Goal: Task Accomplishment & Management: Use online tool/utility

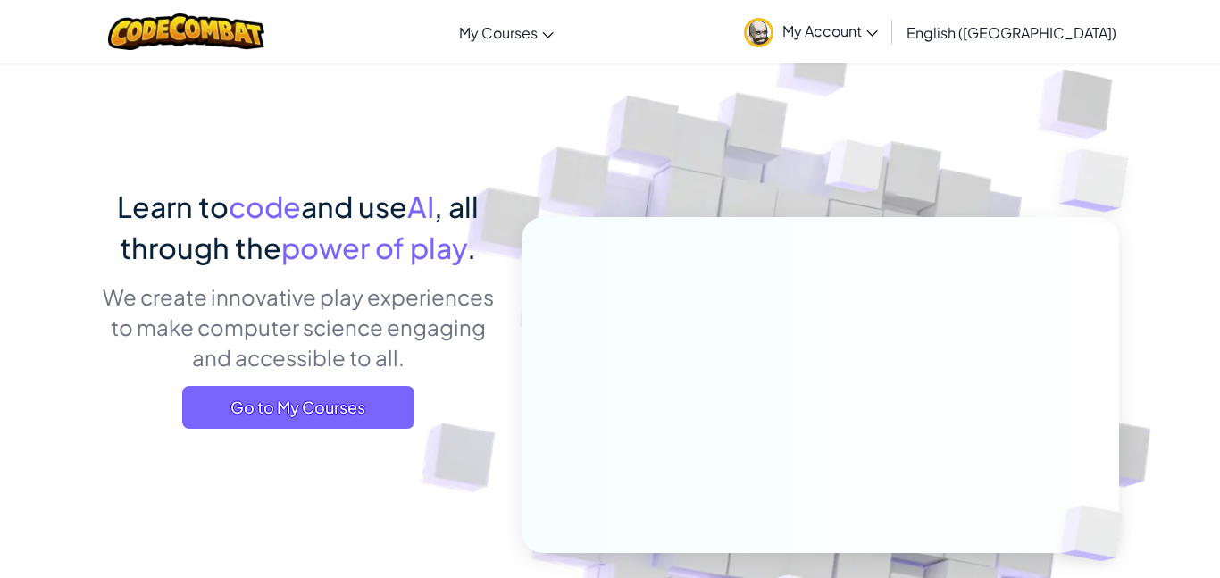
scroll to position [24, 0]
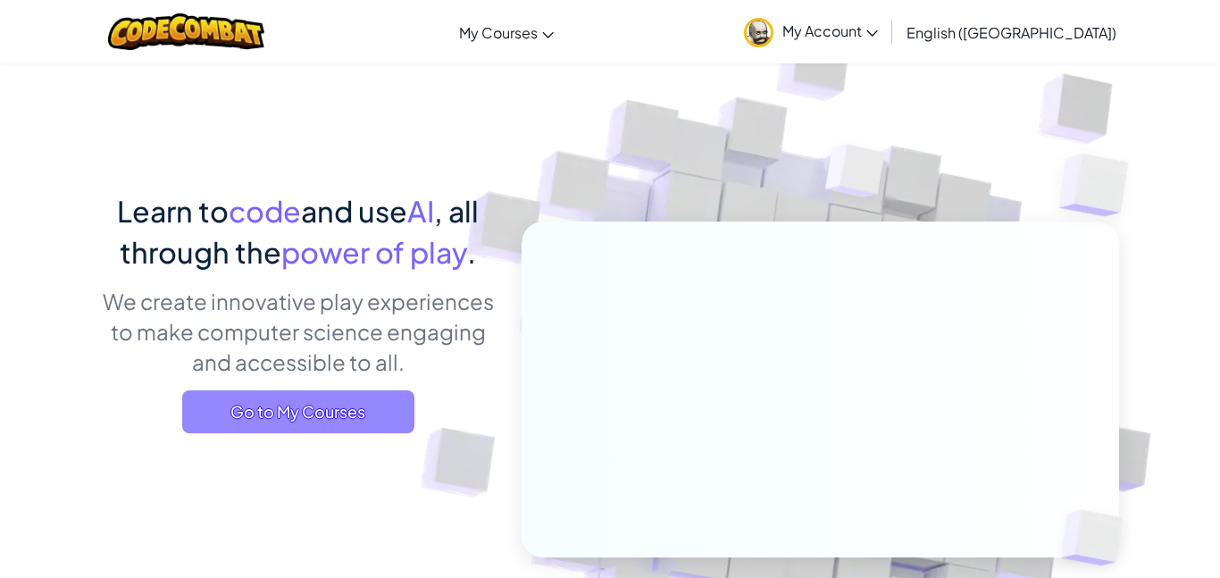
click at [239, 413] on span "Go to My Courses" at bounding box center [298, 411] width 232 height 43
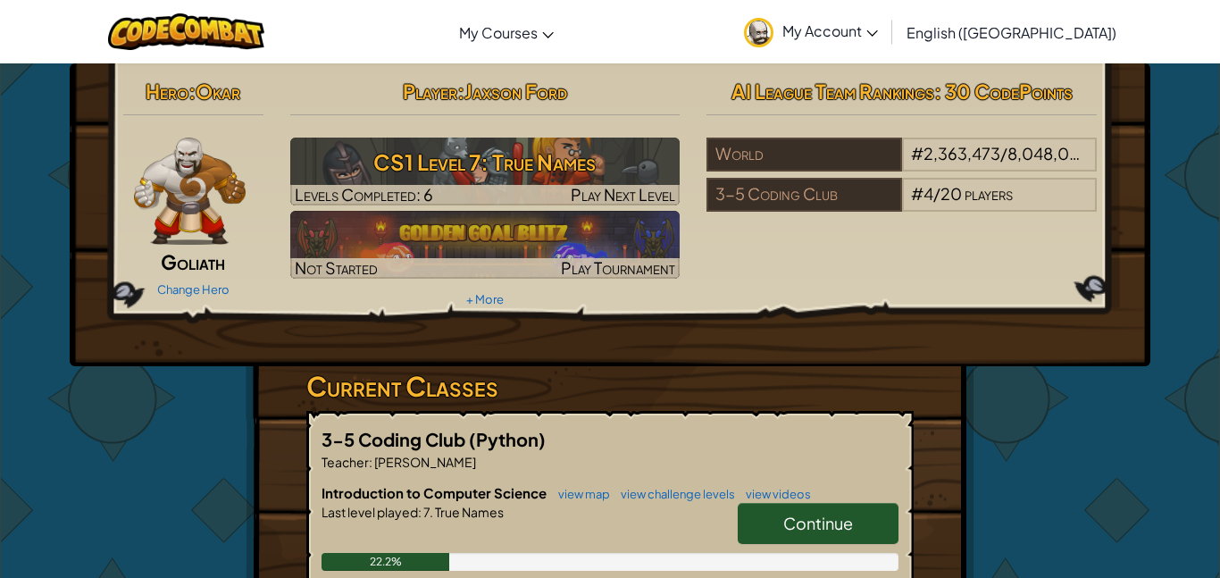
click at [855, 521] on link "Continue" at bounding box center [818, 523] width 161 height 41
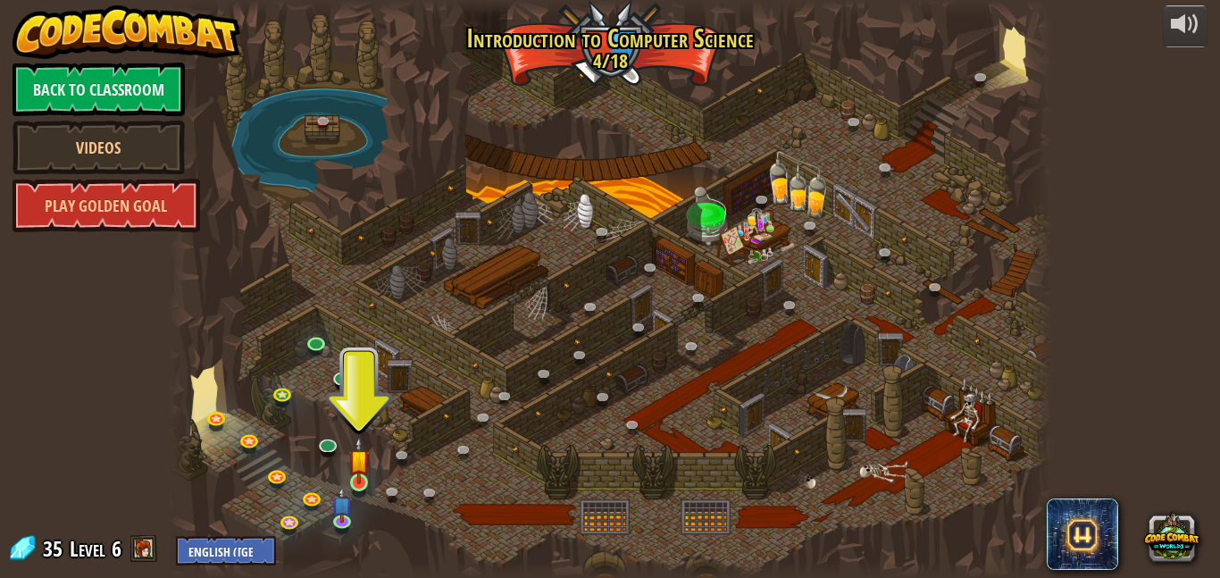
click at [363, 457] on img at bounding box center [358, 460] width 21 height 48
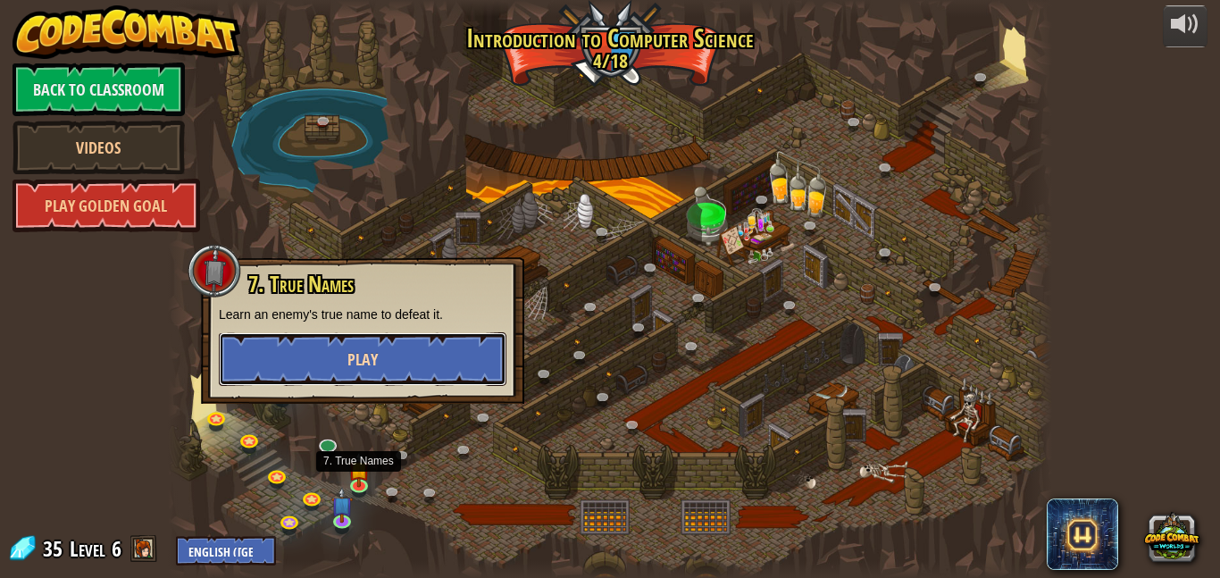
click at [400, 358] on button "Play" at bounding box center [363, 359] width 288 height 54
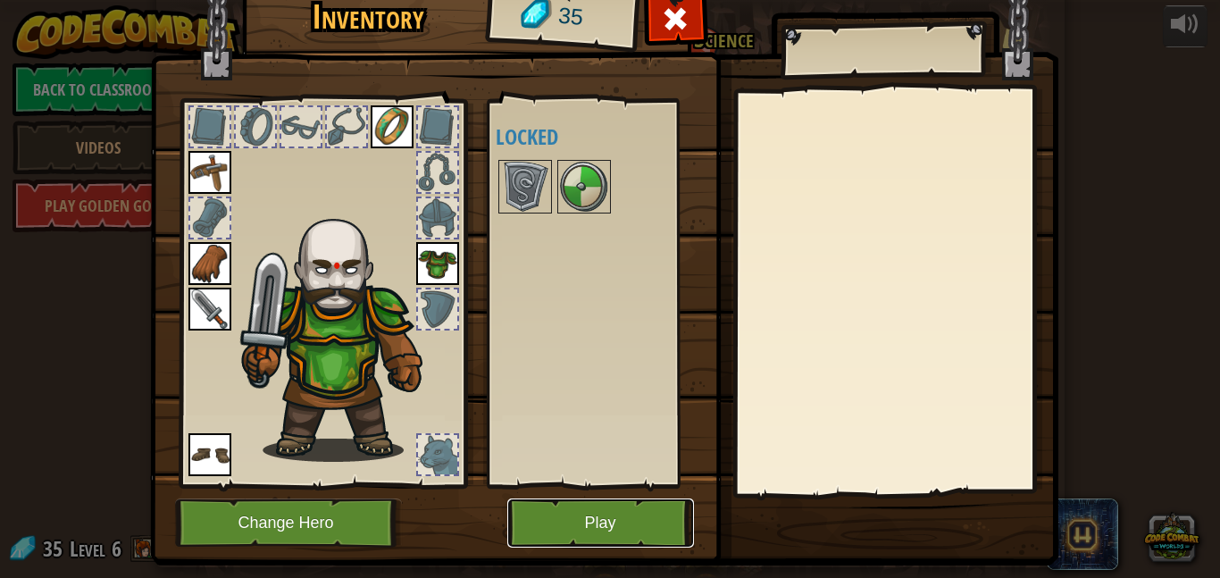
click at [664, 504] on button "Play" at bounding box center [600, 522] width 187 height 49
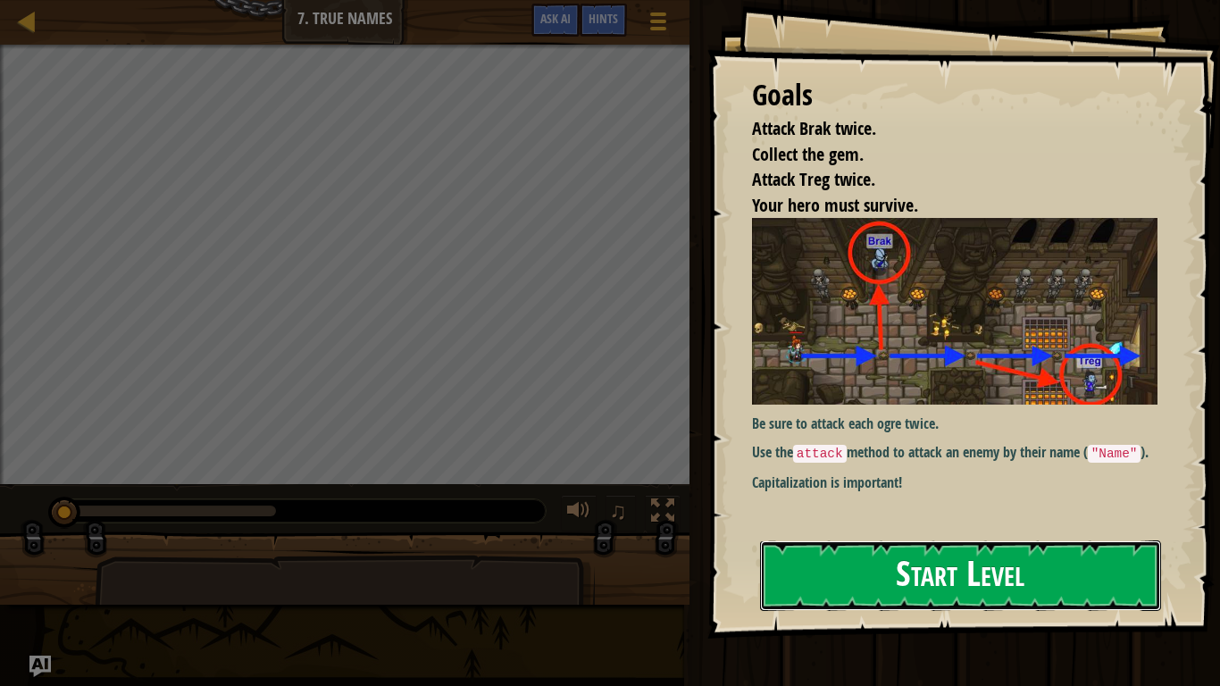
click at [903, 577] on button "Start Level" at bounding box center [960, 575] width 401 height 71
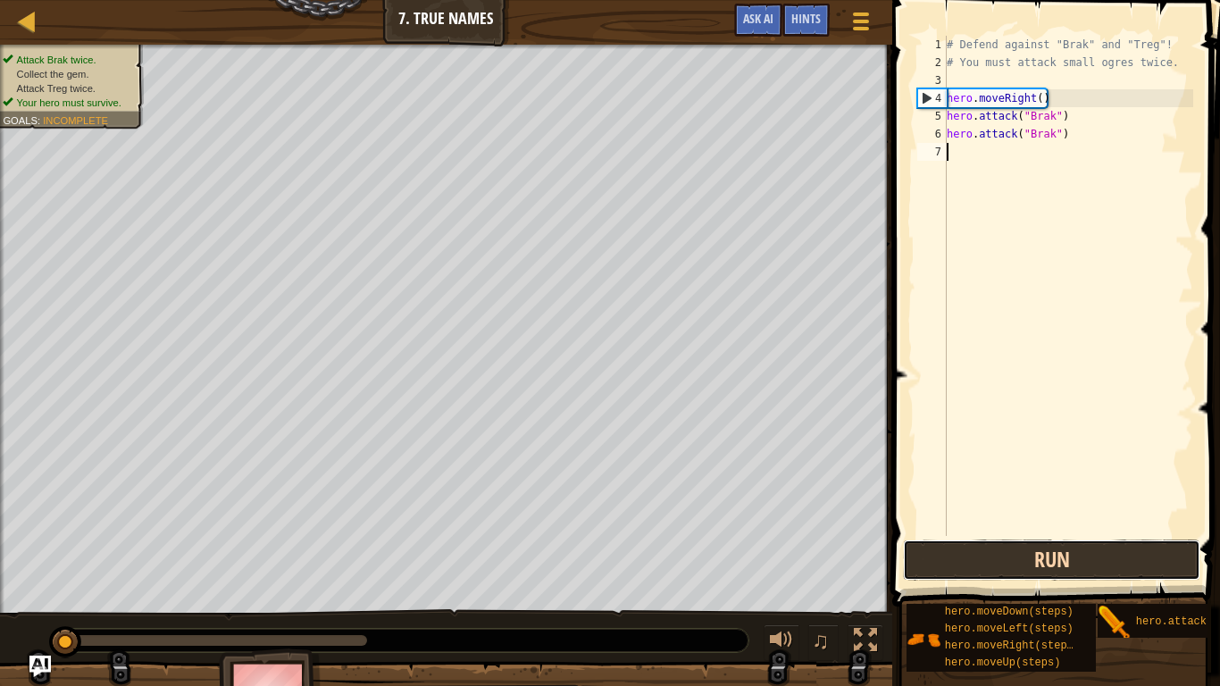
click at [1123, 553] on button "Run" at bounding box center [1051, 560] width 297 height 41
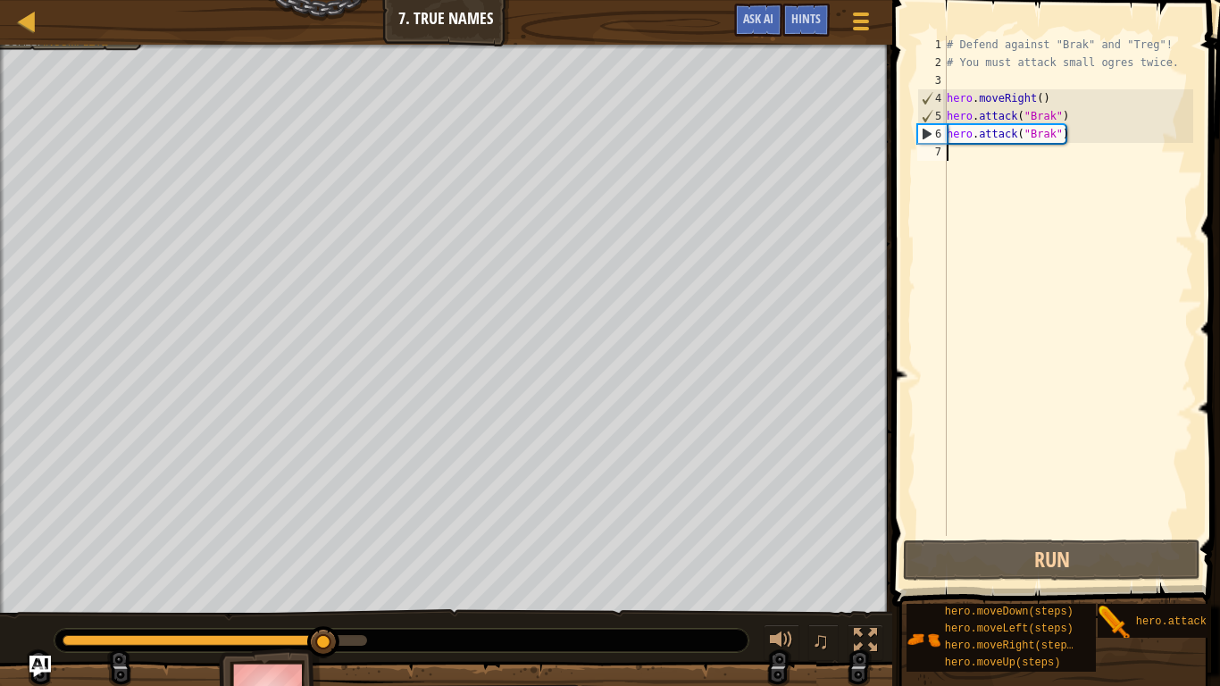
click at [1072, 138] on div "# Defend against "Brak" and "Treg"! # You must attack small ogres twice. hero .…" at bounding box center [1068, 304] width 250 height 536
click at [1064, 142] on div "# Defend against "Brak" and "Treg"! # You must attack small ogres twice. hero .…" at bounding box center [1068, 304] width 250 height 536
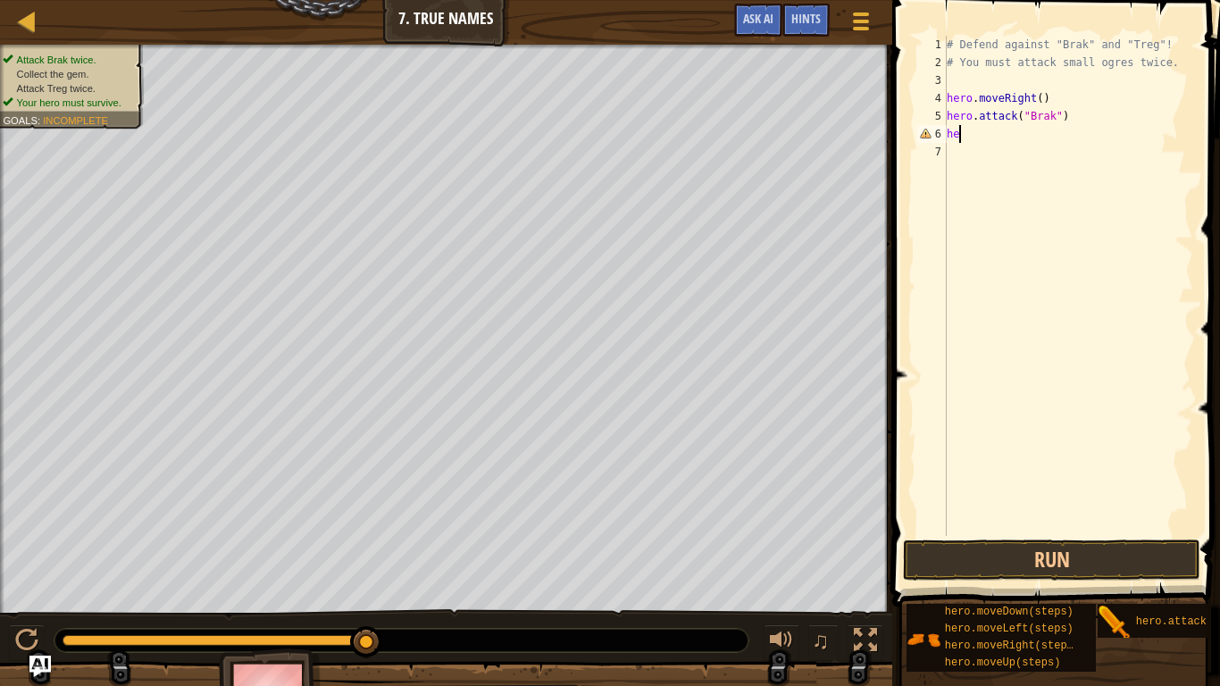
type textarea "h"
click at [1087, 111] on div "# Defend against "Brak" and "Treg"! # You must attack small ogres twice. hero .…" at bounding box center [1068, 304] width 250 height 536
type textarea "h"
click at [1112, 546] on button "Run" at bounding box center [1051, 560] width 297 height 41
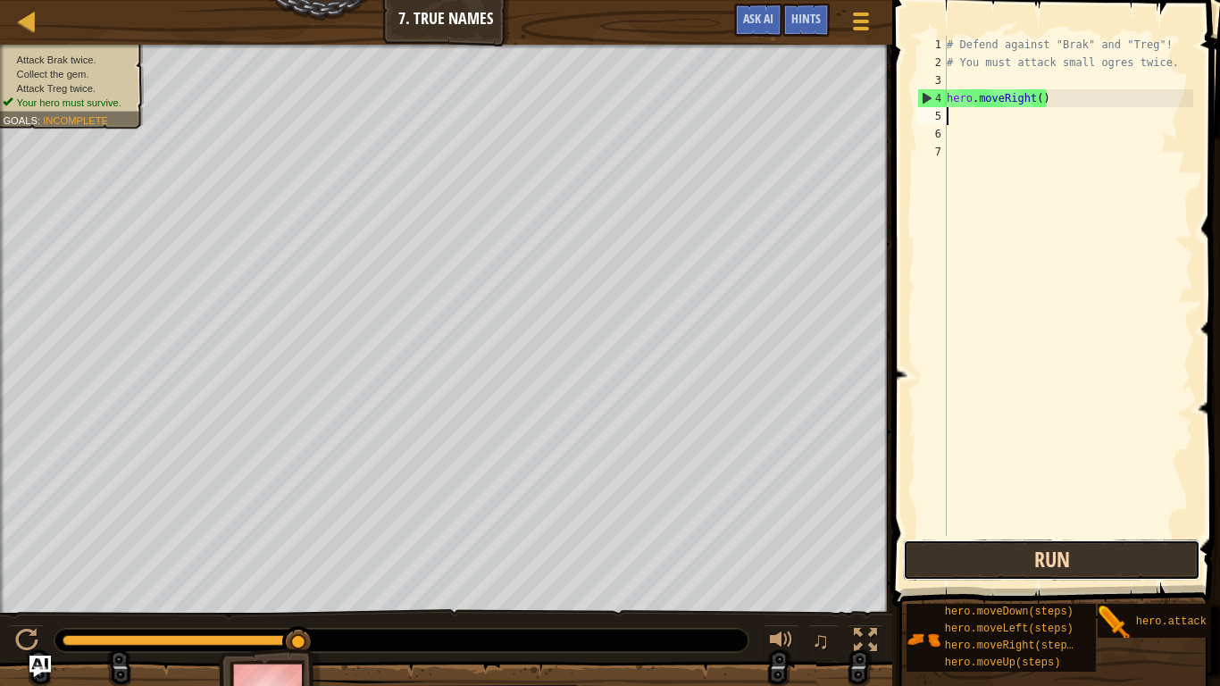
click at [1160, 557] on button "Run" at bounding box center [1051, 560] width 297 height 41
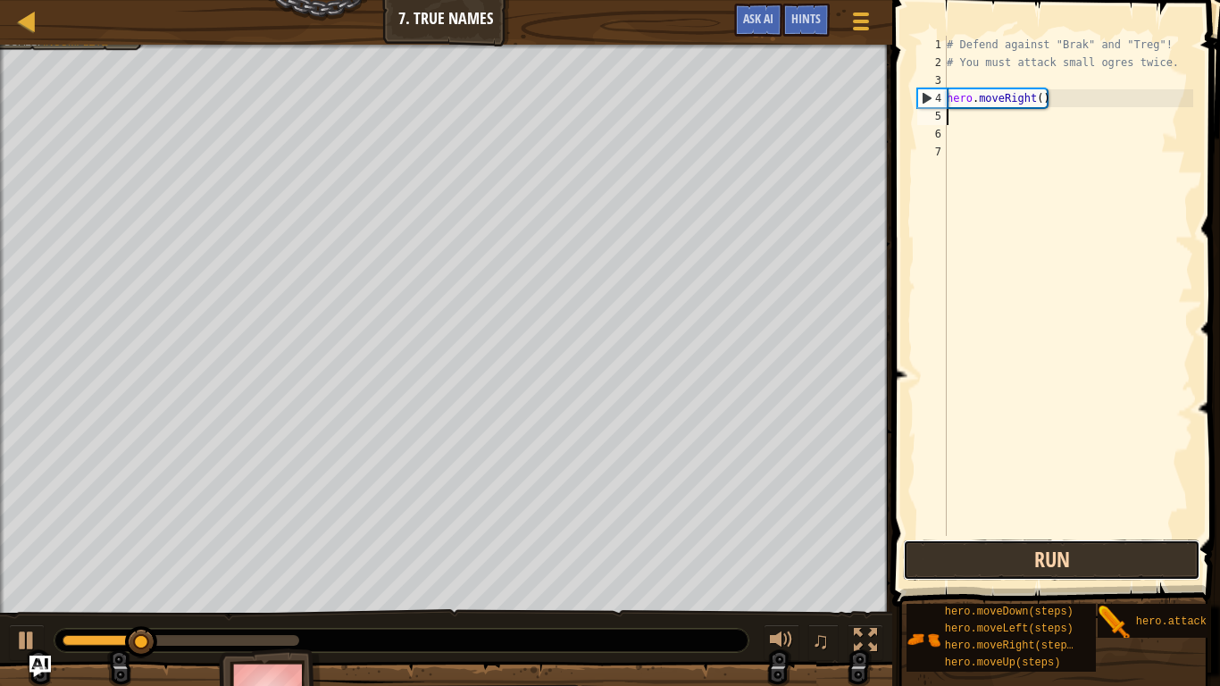
click at [1170, 574] on button "Run" at bounding box center [1051, 560] width 297 height 41
